Goal: Task Accomplishment & Management: Manage account settings

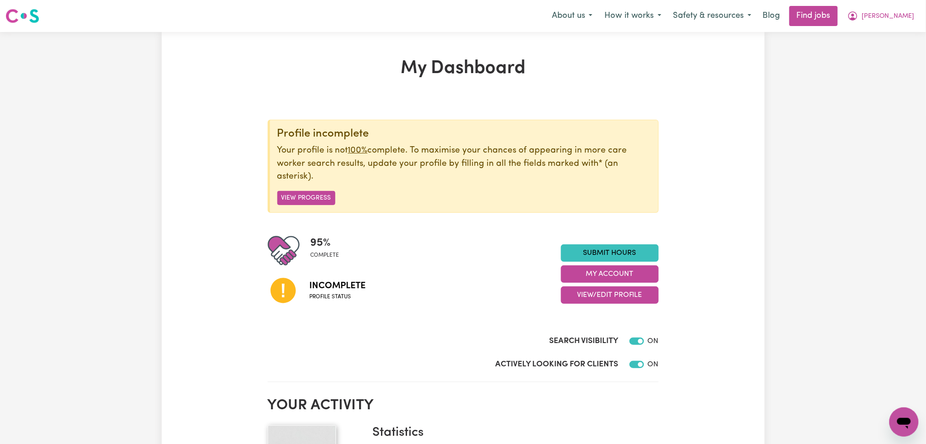
scroll to position [122, 0]
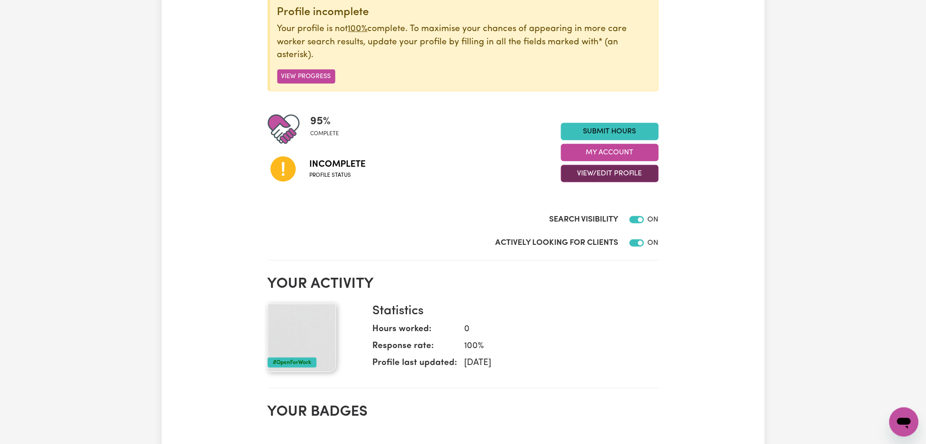
click at [591, 176] on button "View/Edit Profile" at bounding box center [610, 173] width 98 height 17
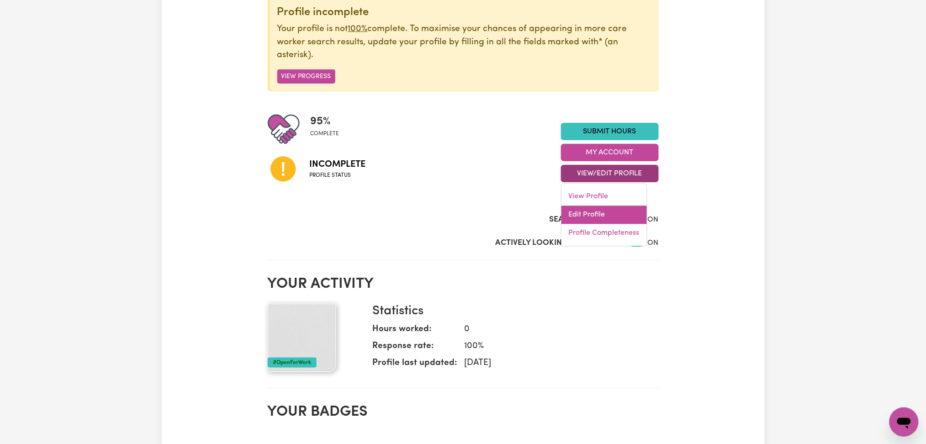
click at [577, 214] on link "Edit Profile" at bounding box center [603, 215] width 85 height 18
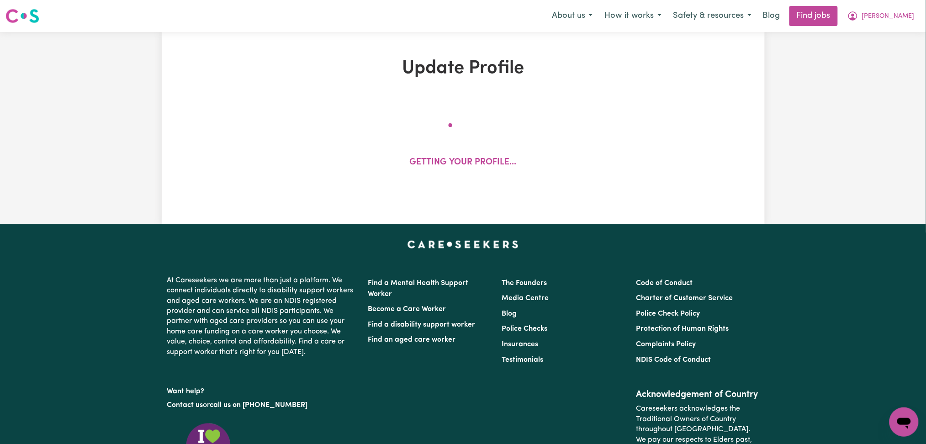
select select "[DEMOGRAPHIC_DATA]"
select select "[DEMOGRAPHIC_DATA] Citizen"
select select "Studying a healthcare related degree or qualification"
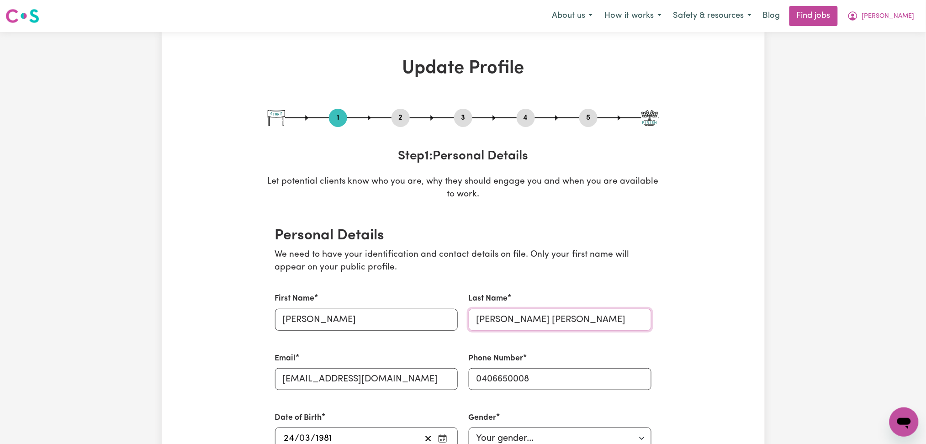
drag, startPoint x: 624, startPoint y: 313, endPoint x: 626, endPoint y: 319, distance: 5.8
click at [625, 315] on input "[PERSON_NAME] [PERSON_NAME]" at bounding box center [560, 320] width 183 height 22
drag, startPoint x: 572, startPoint y: 317, endPoint x: 472, endPoint y: 318, distance: 100.5
click at [472, 318] on input "[PERSON_NAME] [PERSON_NAME] [PERSON_NAME]" at bounding box center [560, 320] width 183 height 22
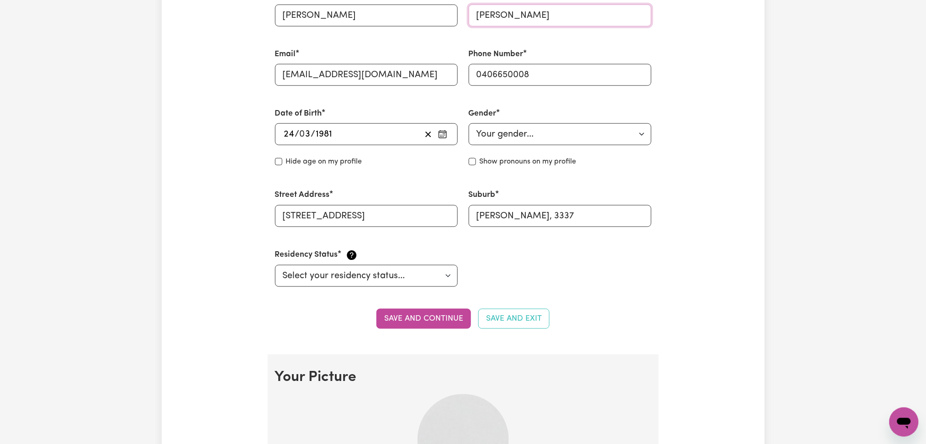
scroll to position [365, 0]
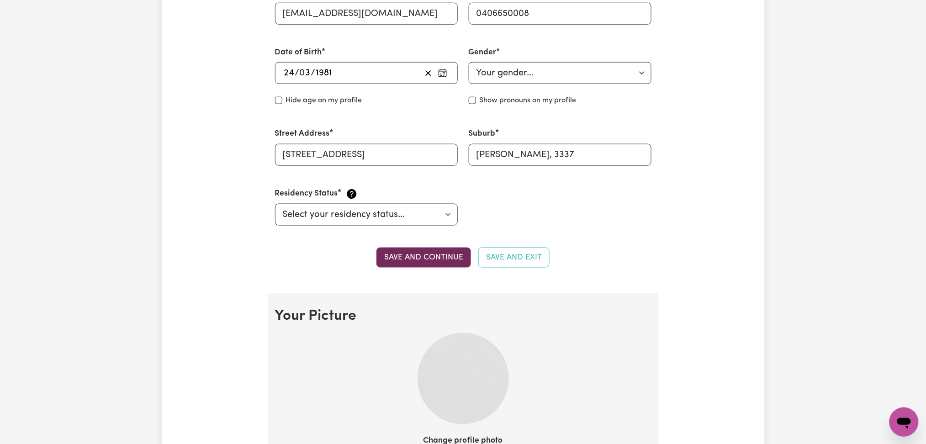
type input "[PERSON_NAME]"
click at [441, 267] on button "Save and continue" at bounding box center [423, 258] width 95 height 20
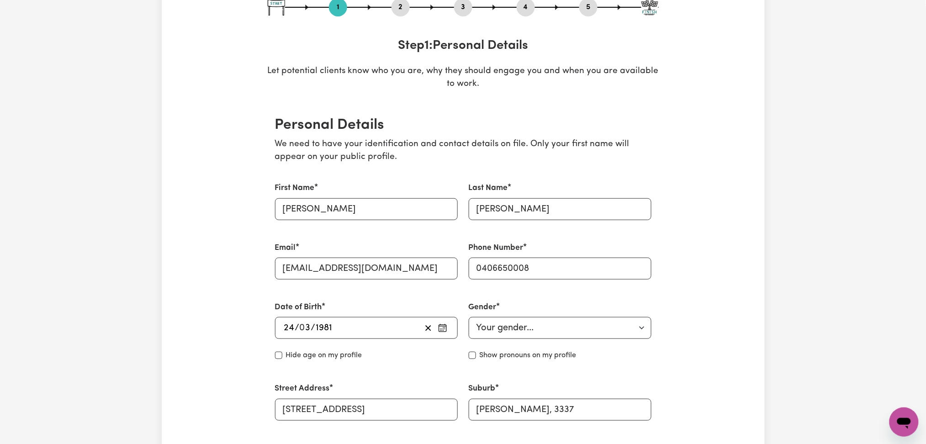
scroll to position [0, 0]
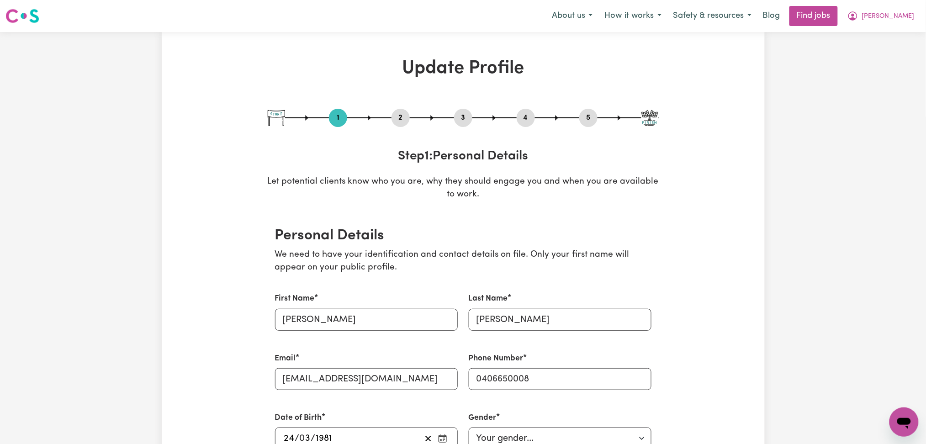
click at [403, 123] on button "2" at bounding box center [401, 118] width 18 height 12
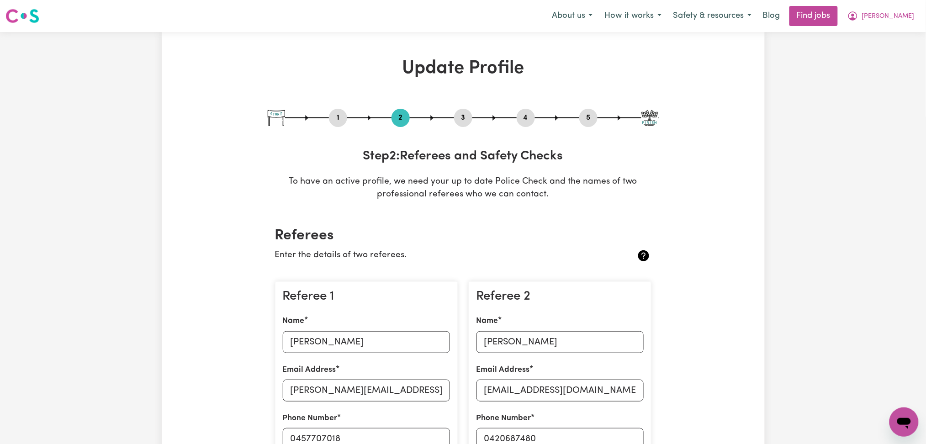
scroll to position [183, 0]
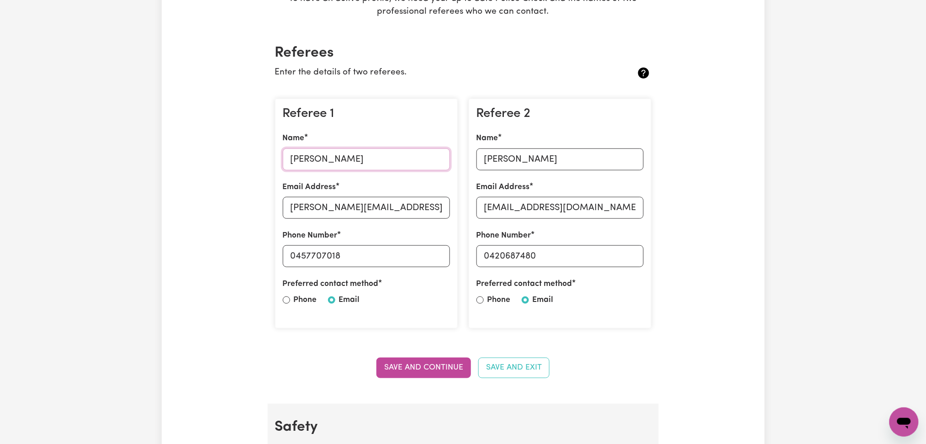
click at [360, 164] on input "[PERSON_NAME]" at bounding box center [366, 159] width 167 height 22
click at [327, 208] on input "[PERSON_NAME][EMAIL_ADDRESS][PERSON_NAME][DOMAIN_NAME]" at bounding box center [366, 208] width 167 height 22
drag, startPoint x: 296, startPoint y: 259, endPoint x: 411, endPoint y: 258, distance: 115.6
click at [411, 258] on input "0457707018" at bounding box center [366, 256] width 167 height 22
click at [559, 211] on input "[EMAIL_ADDRESS][DOMAIN_NAME]" at bounding box center [559, 208] width 167 height 22
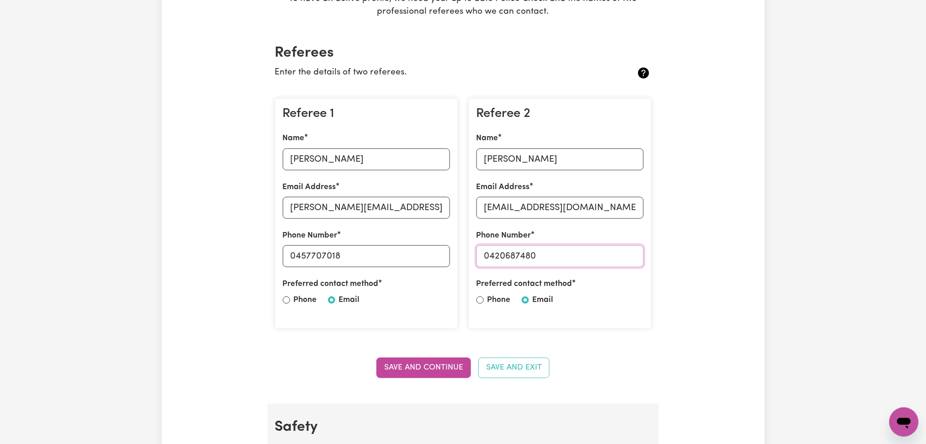
drag, startPoint x: 514, startPoint y: 254, endPoint x: 563, endPoint y: 254, distance: 49.3
click at [563, 254] on input "0420687480" at bounding box center [559, 256] width 167 height 22
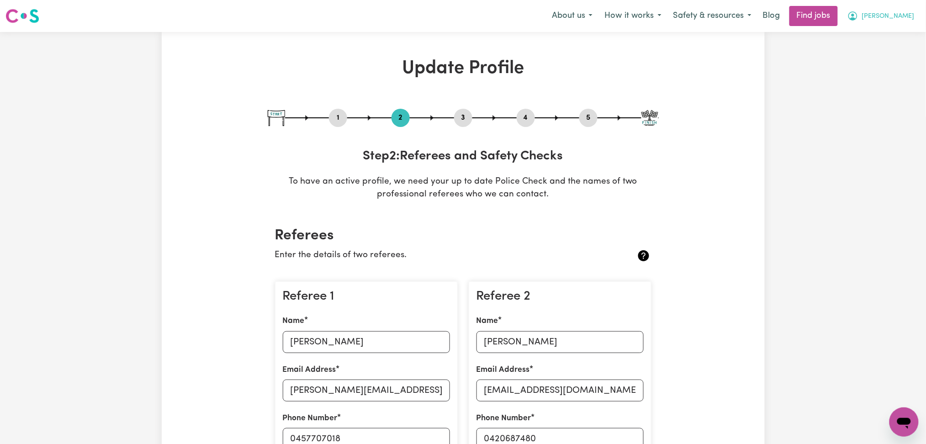
click at [890, 8] on button "[PERSON_NAME]" at bounding box center [881, 15] width 79 height 19
click at [871, 48] on link "My Dashboard" at bounding box center [884, 52] width 72 height 17
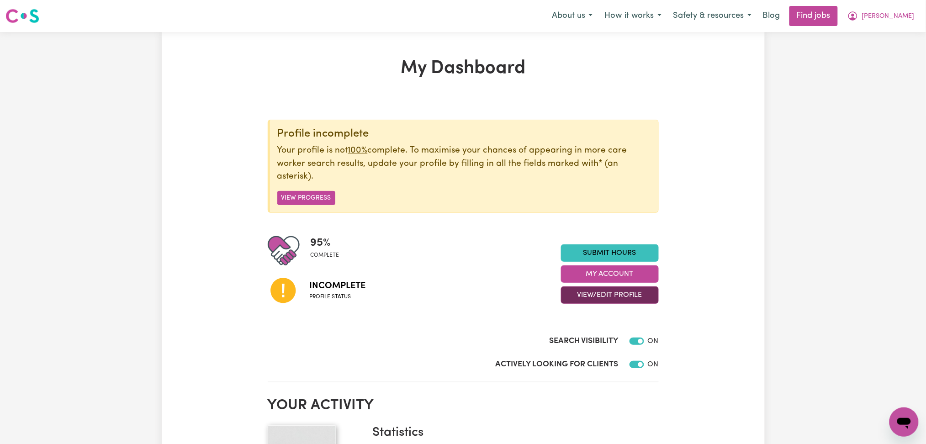
click at [588, 302] on button "View/Edit Profile" at bounding box center [610, 294] width 98 height 17
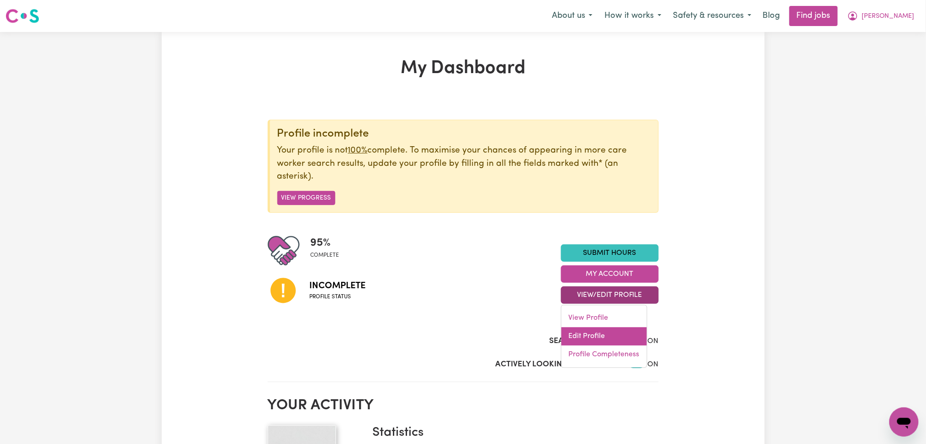
click at [581, 338] on link "Edit Profile" at bounding box center [603, 337] width 85 height 18
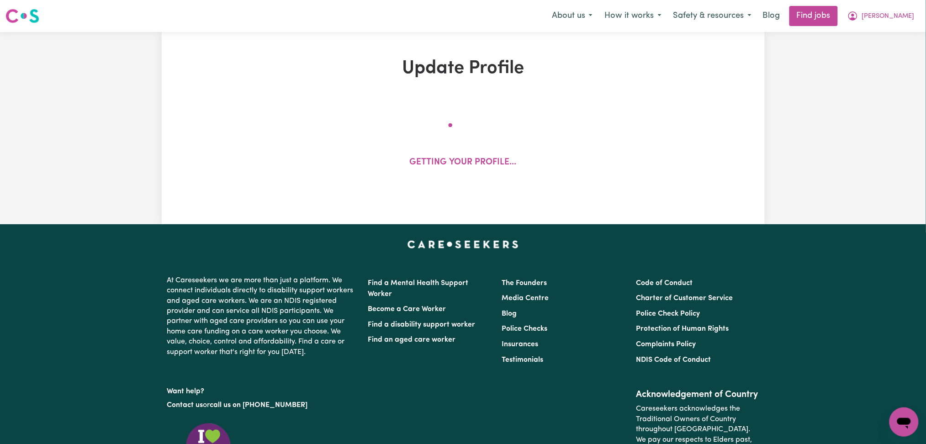
select select "[DEMOGRAPHIC_DATA]"
select select "[DEMOGRAPHIC_DATA] Citizen"
select select "Studying a healthcare related degree or qualification"
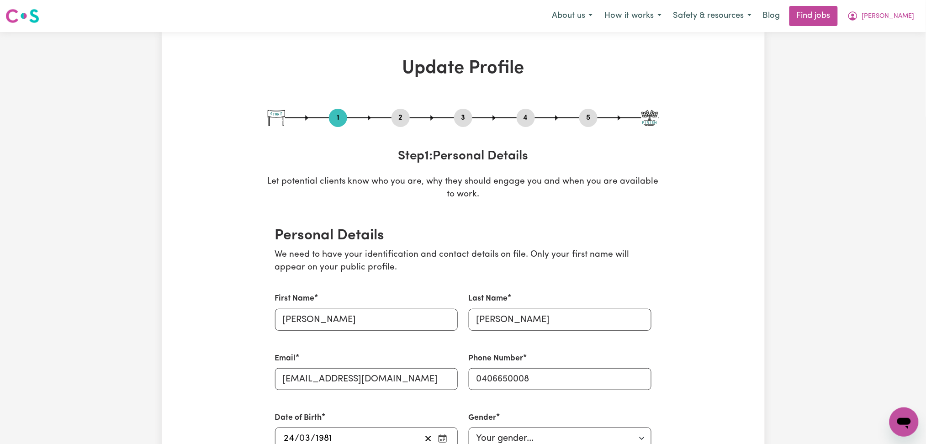
click at [588, 120] on button "5" at bounding box center [588, 118] width 18 height 12
select select "I am providing services privately on my own"
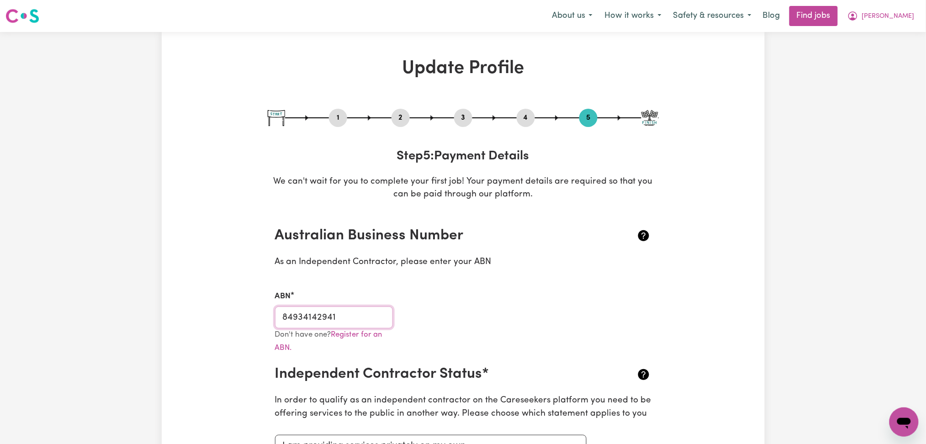
click at [307, 324] on input "84934142941" at bounding box center [334, 318] width 118 height 22
drag, startPoint x: 900, startPoint y: 15, endPoint x: 894, endPoint y: 26, distance: 12.5
click at [898, 18] on span "[PERSON_NAME]" at bounding box center [888, 16] width 53 height 10
click at [872, 69] on link "Logout" at bounding box center [884, 69] width 72 height 17
